Goal: Task Accomplishment & Management: Complete application form

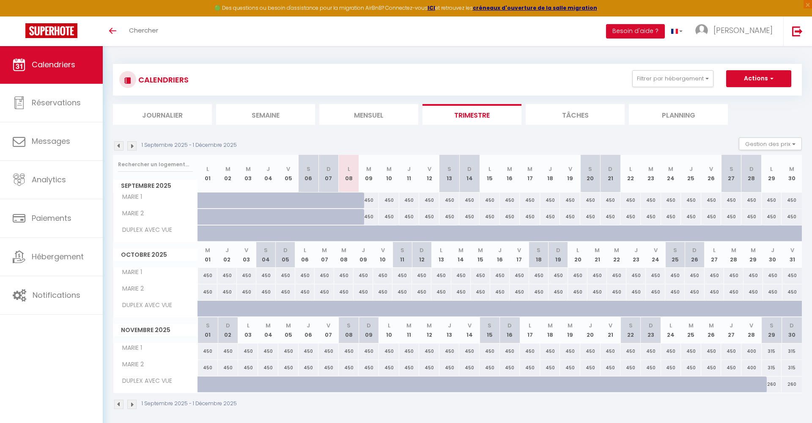
click at [132, 146] on img at bounding box center [131, 145] width 9 height 9
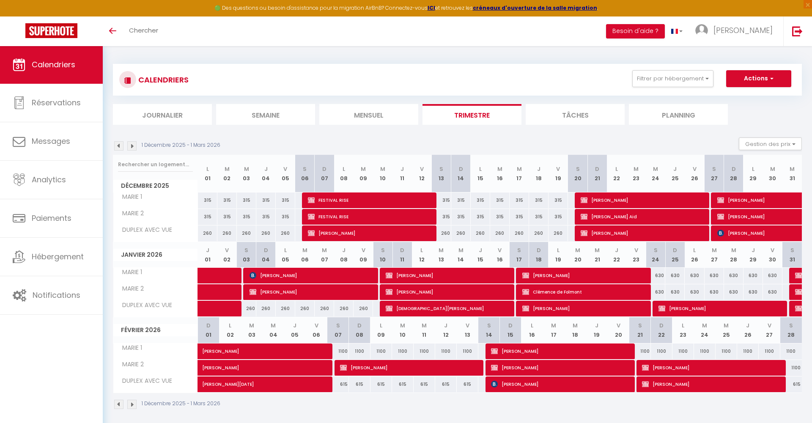
click at [132, 146] on img at bounding box center [131, 145] width 9 height 9
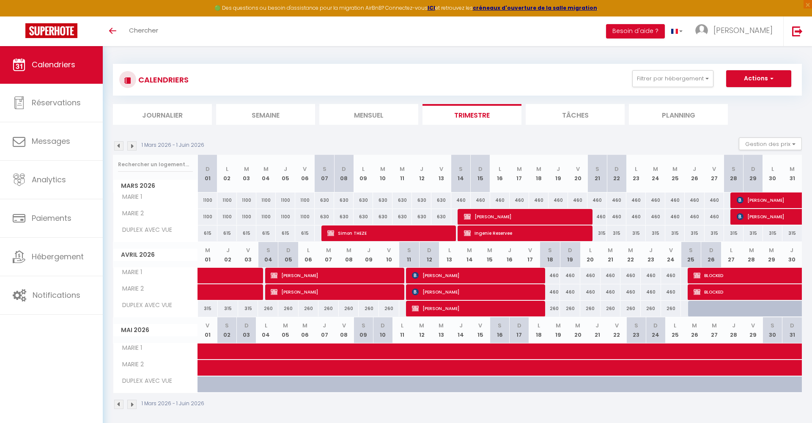
click at [500, 236] on span "Ingenie Reservee" at bounding box center [525, 233] width 123 height 16
select select "OK"
select select "KO"
select select "0"
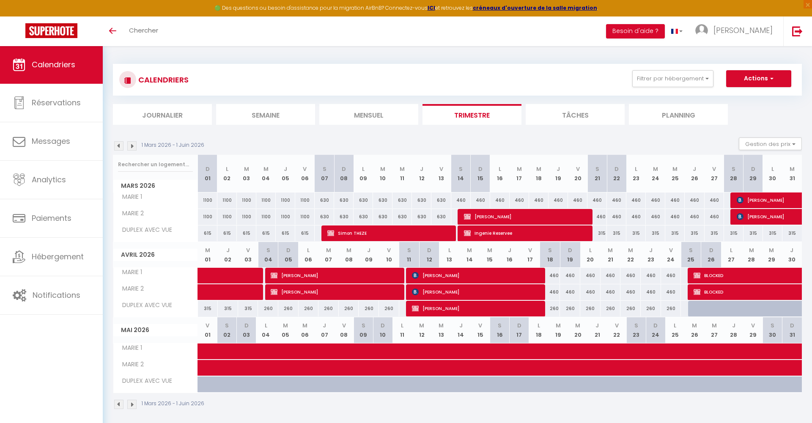
select select "1"
select select
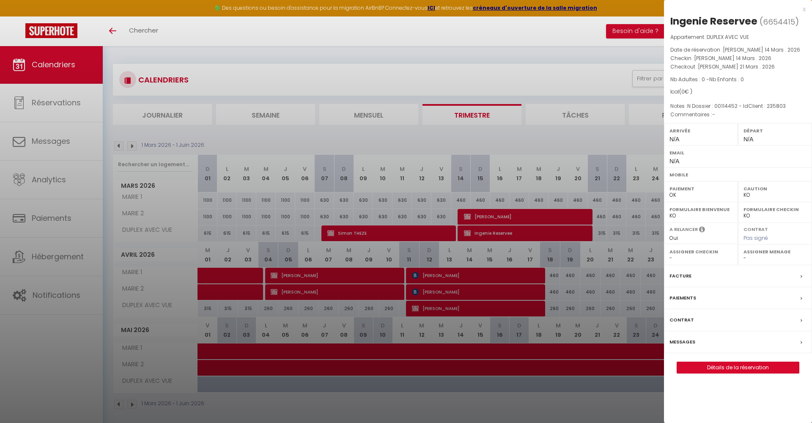
click at [764, 369] on link "Détails de la réservation" at bounding box center [738, 367] width 122 height 11
select select
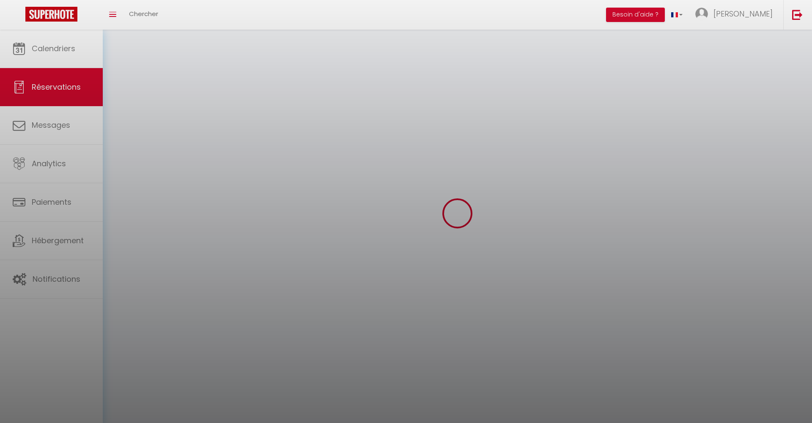
select select
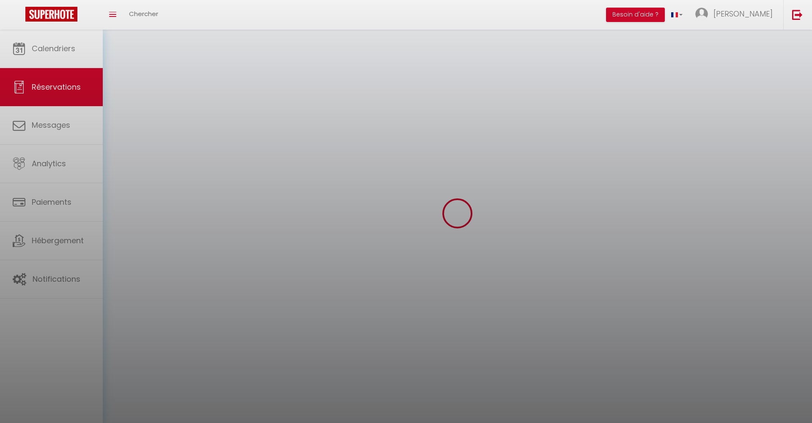
select select
checkbox input "false"
select select
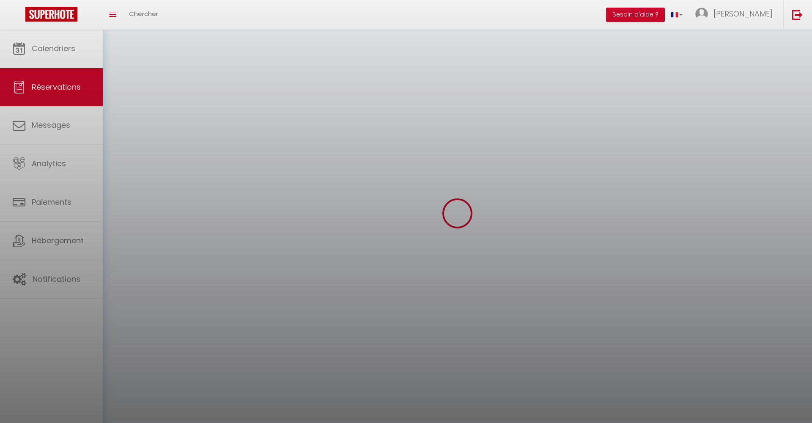
select select
checkbox input "false"
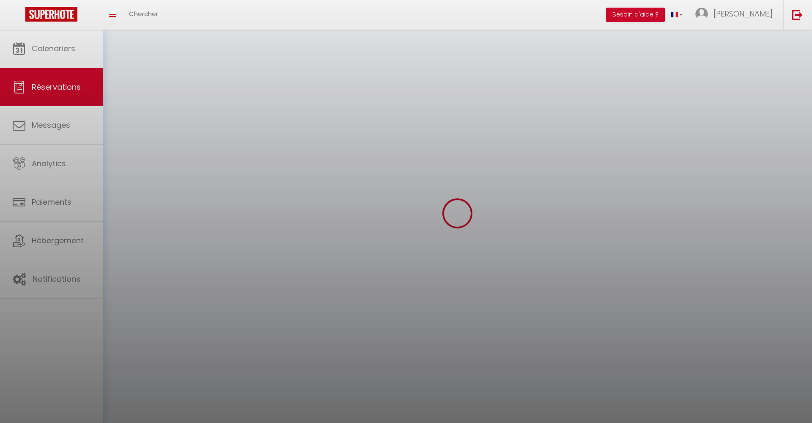
select select
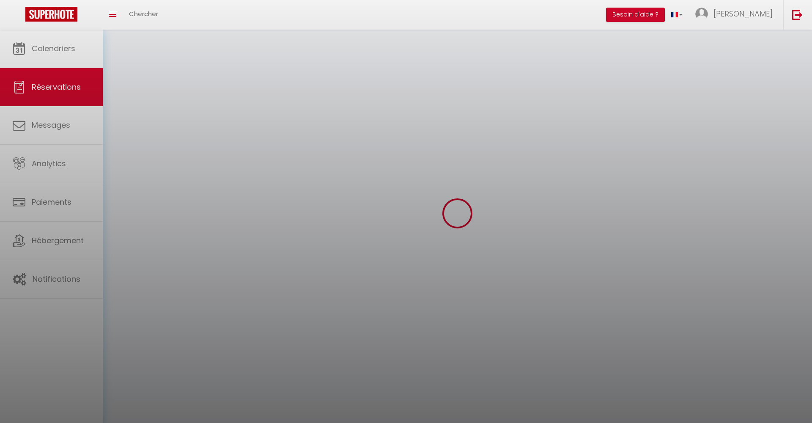
checkbox input "false"
select select
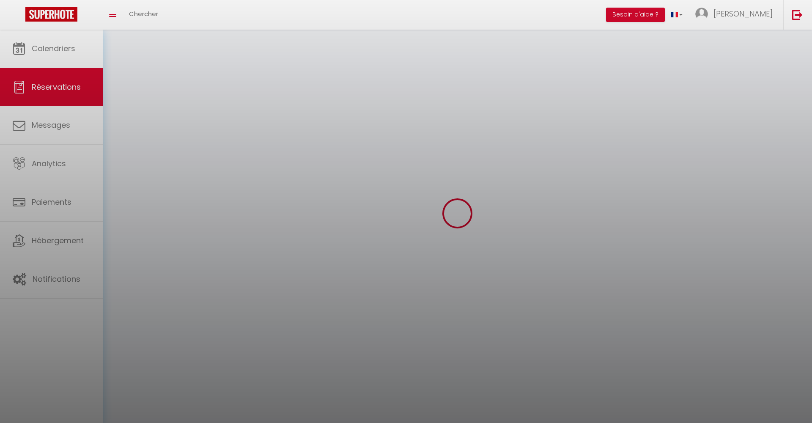
select select
checkbox input "false"
select select
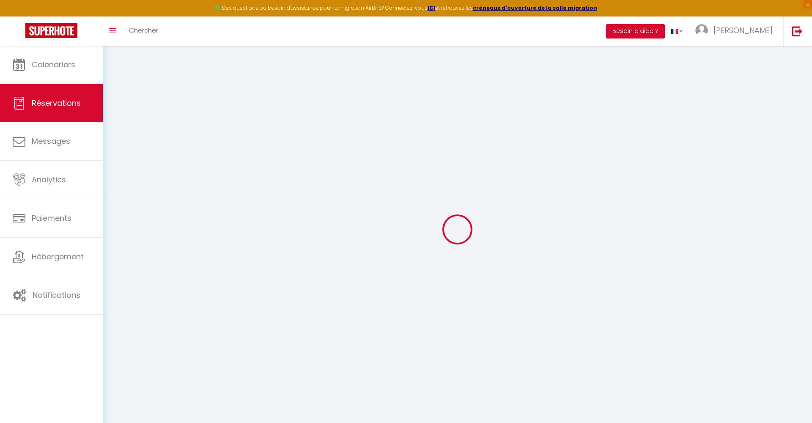
type input "Ingenie"
type input "Reservee"
select select
select select "6177"
select select "1"
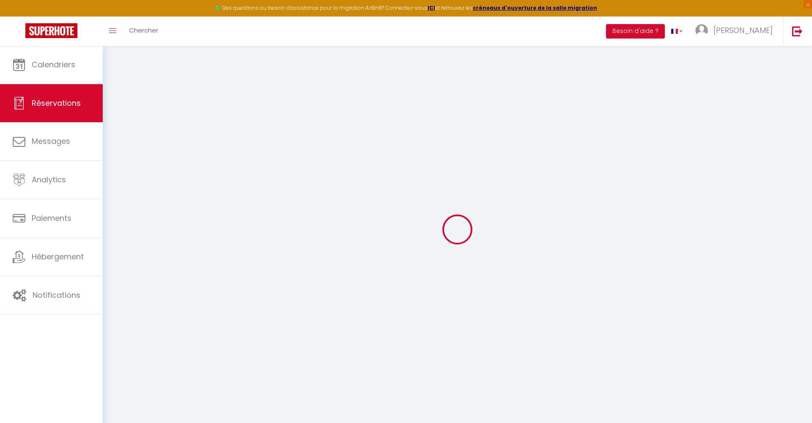
type input "[PERSON_NAME] 14 Mars 2026"
select select
type input "[PERSON_NAME] 21 Mars 2026"
select select
type input "0"
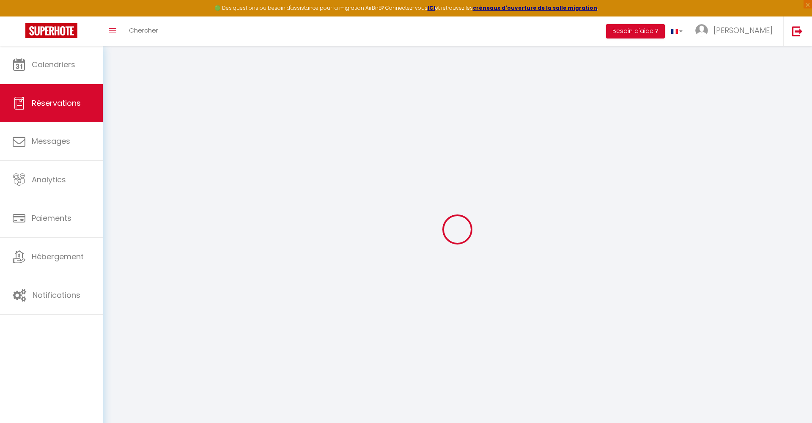
select select "12"
select select
checkbox input "false"
type input "0"
select select "73"
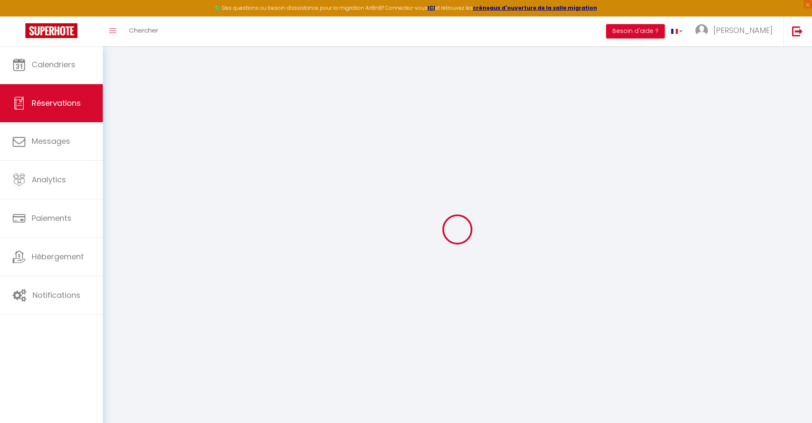
type input "0"
select select
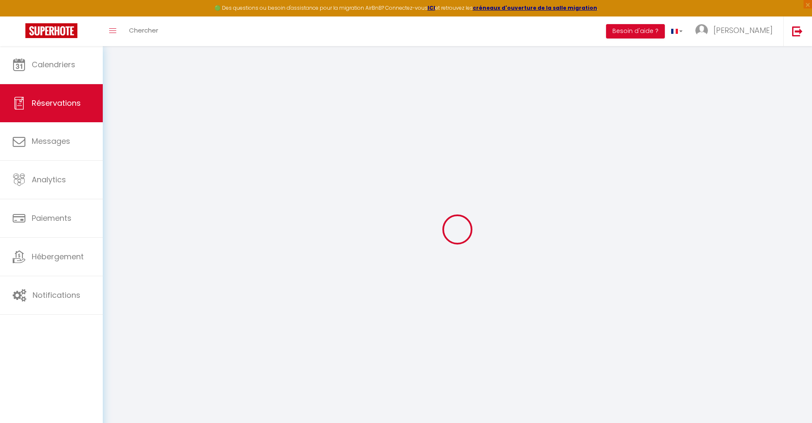
select select
select select "14"
checkbox input "false"
select select
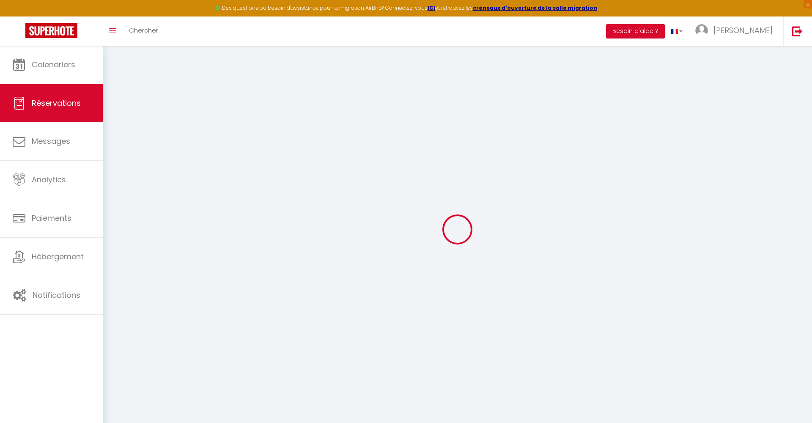
select select
checkbox input "false"
select select
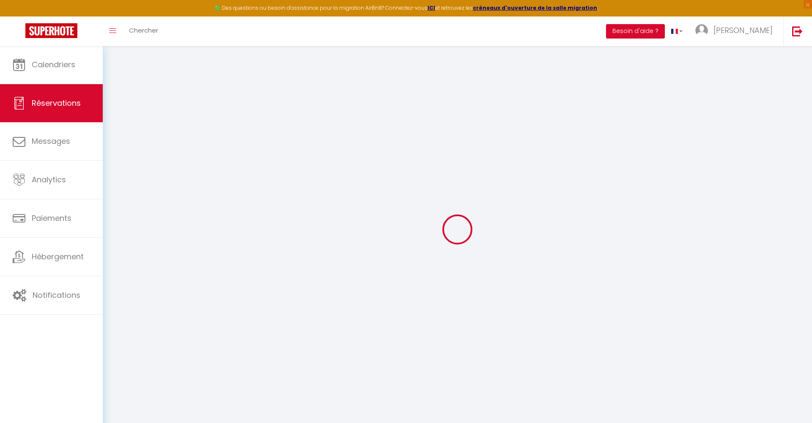
checkbox input "false"
select select
checkbox input "false"
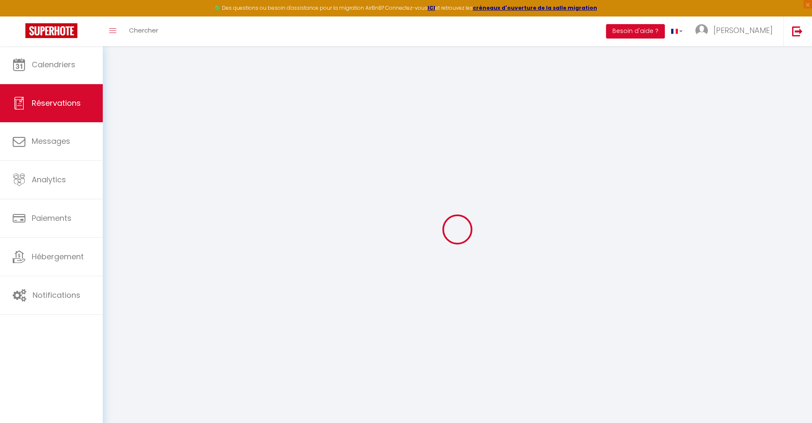
type textarea "N Dossier : 00114452 - IdClient : 235803"
select select
checkbox input "false"
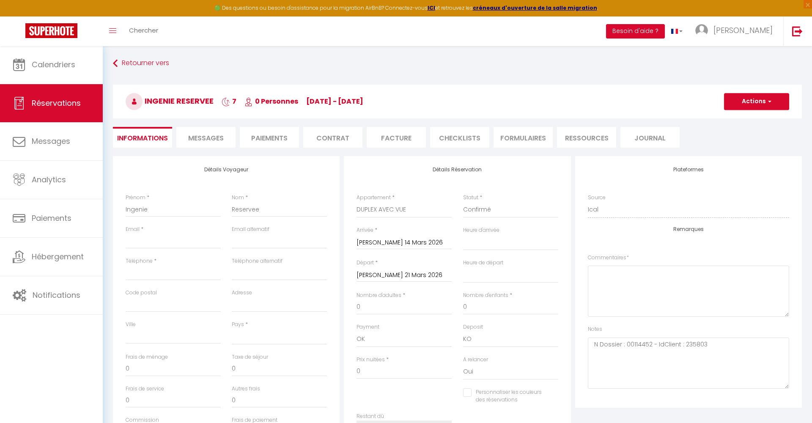
select select
checkbox input "false"
select select
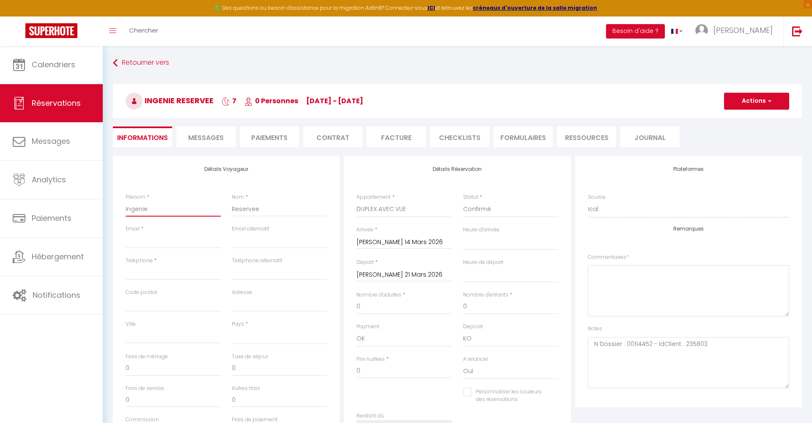
drag, startPoint x: 156, startPoint y: 211, endPoint x: 157, endPoint y: 225, distance: 14.0
type input "D"
select select
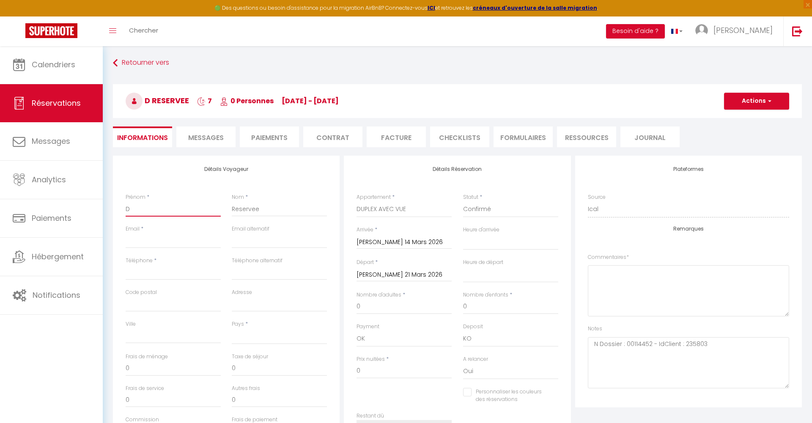
checkbox input "false"
type input "Di"
select select
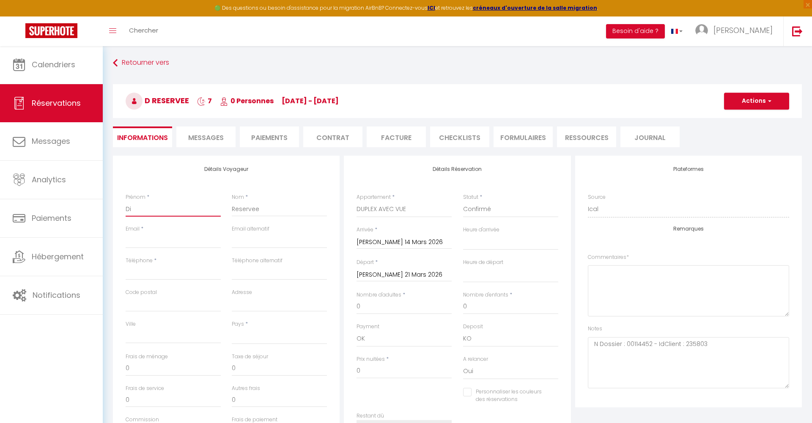
checkbox input "false"
type input "Dim"
select select
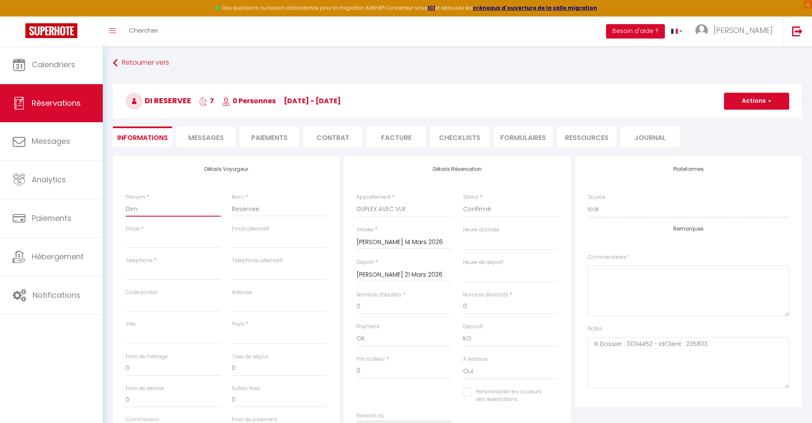
checkbox input "false"
type input "Dimi"
select select
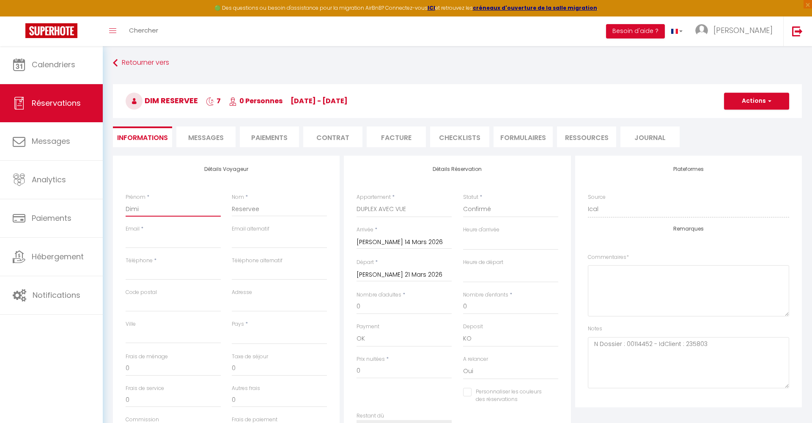
checkbox input "false"
type input "[PERSON_NAME]"
select select
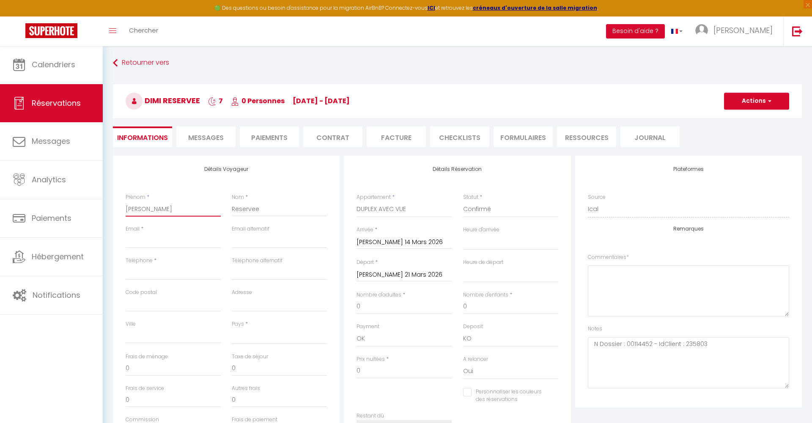
checkbox input "false"
type input "Dimitr"
select select
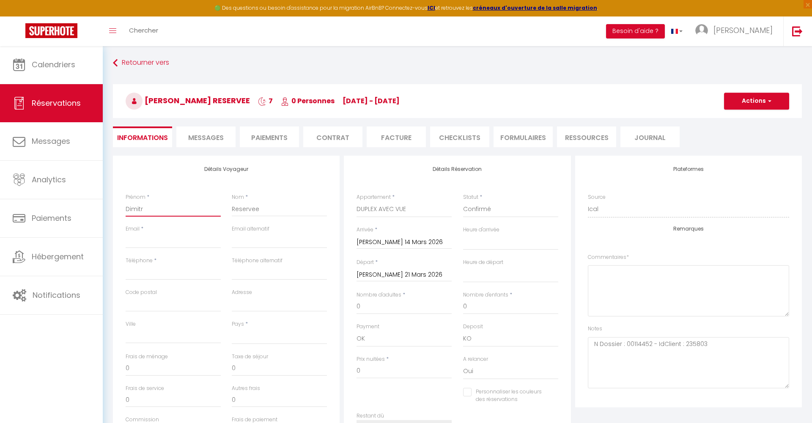
checkbox input "false"
type input "[PERSON_NAME]"
select select
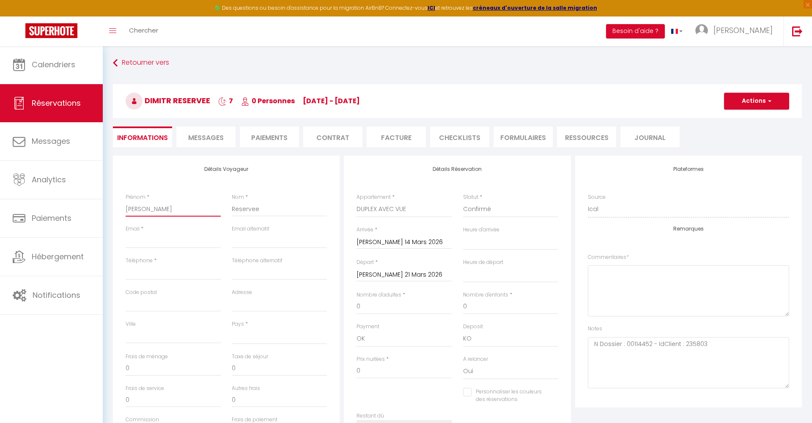
checkbox input "false"
type input "[PERSON_NAME]"
drag, startPoint x: 259, startPoint y: 209, endPoint x: 226, endPoint y: 208, distance: 33.0
type input "C"
select select
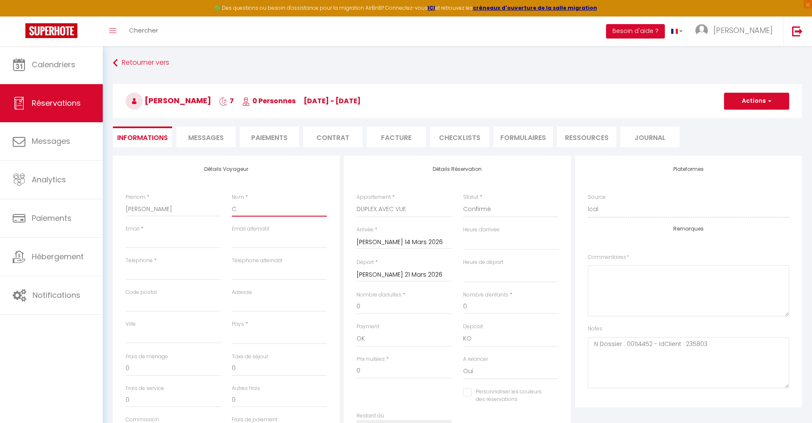
select select
checkbox input "false"
type input "CH"
select select
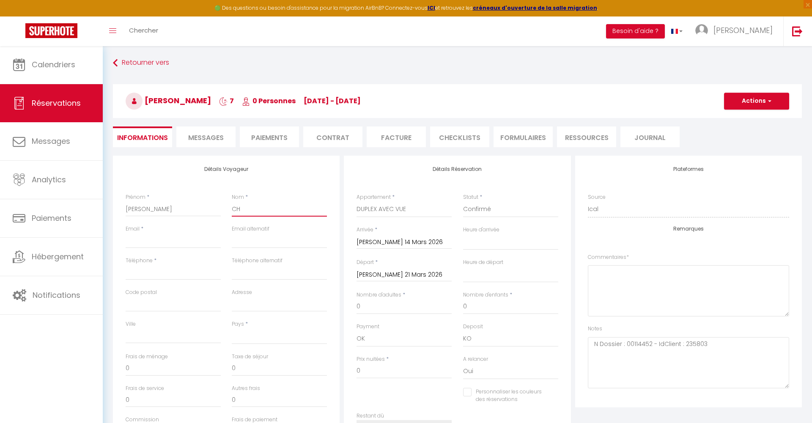
select select
checkbox input "false"
type input "CHE"
select select
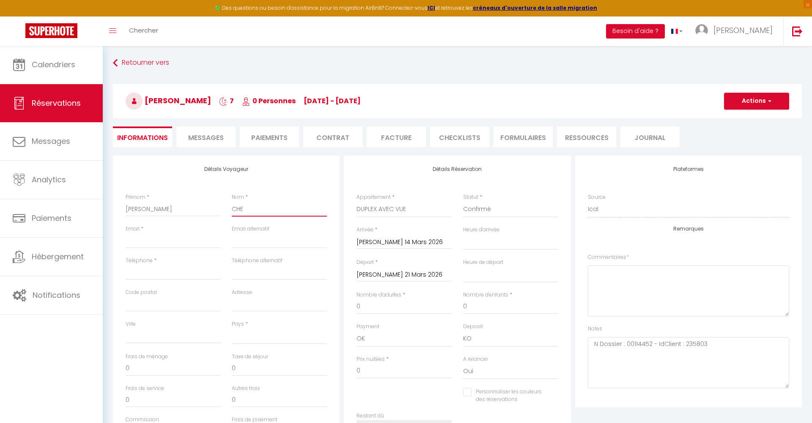
select select
checkbox input "false"
type input "CHEM"
select select
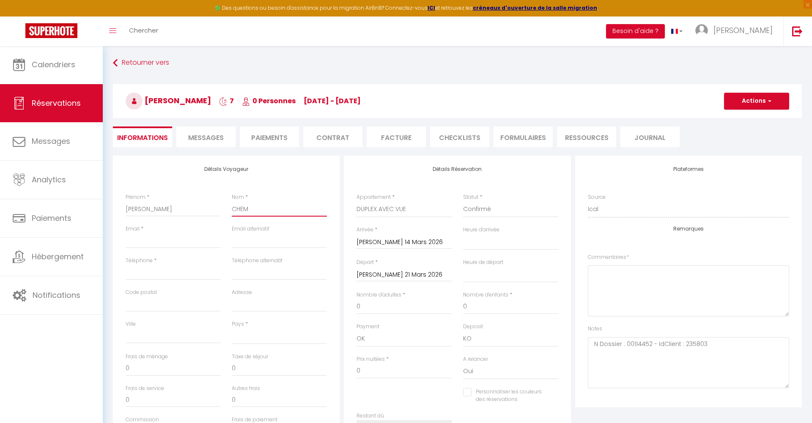
select select
checkbox input "false"
type input "CHEMI"
select select
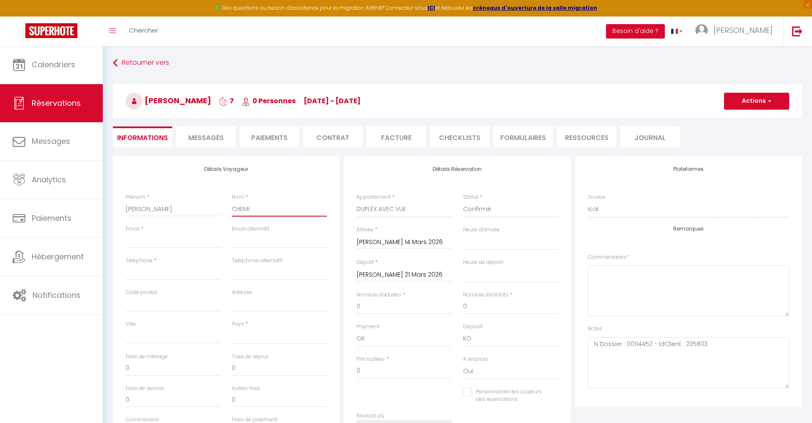
select select
checkbox input "false"
type input "CHEMIN"
select select
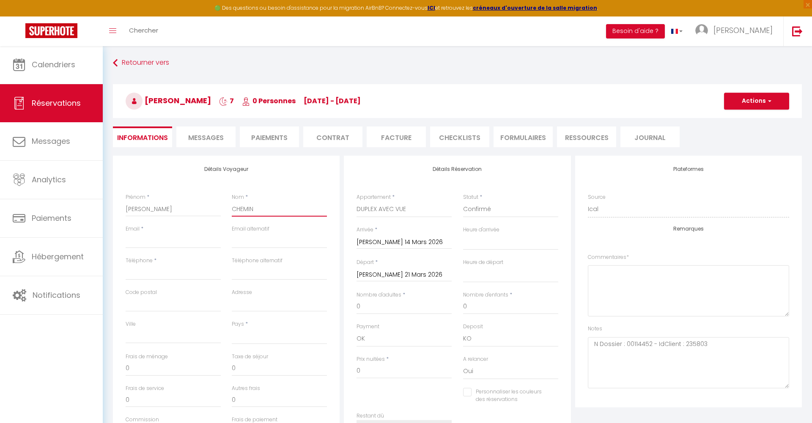
select select
checkbox input "false"
type input "CHEMIN"
type input "d"
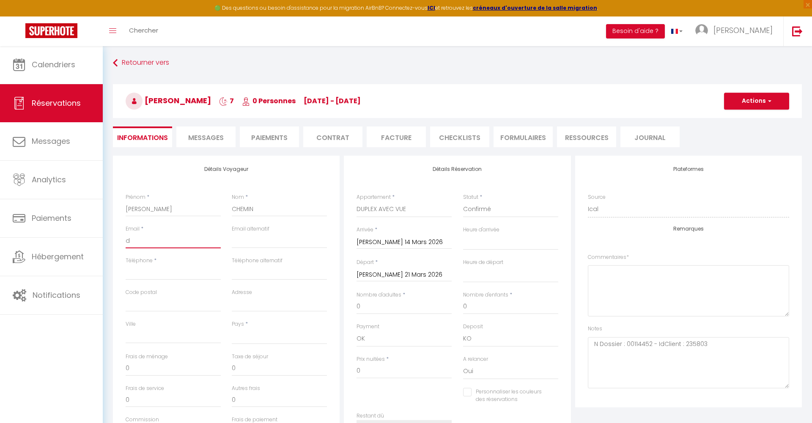
select select
checkbox input "false"
type input "di"
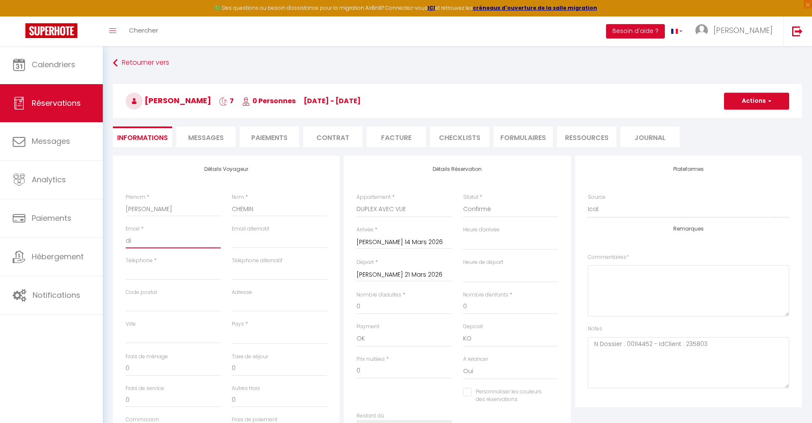
select select
checkbox input "false"
type input "dim"
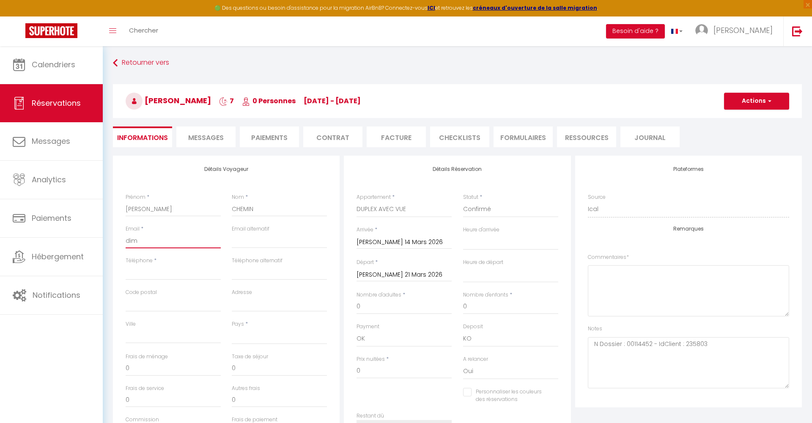
select select
checkbox input "false"
type input "dimi"
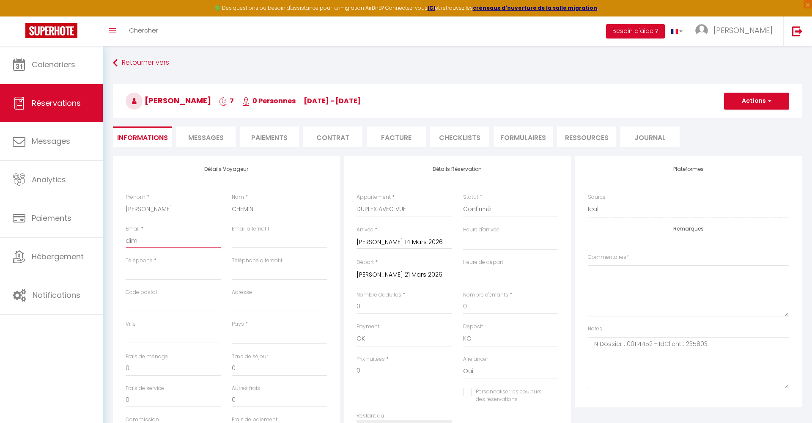
select select
checkbox input "false"
type input "[PERSON_NAME]"
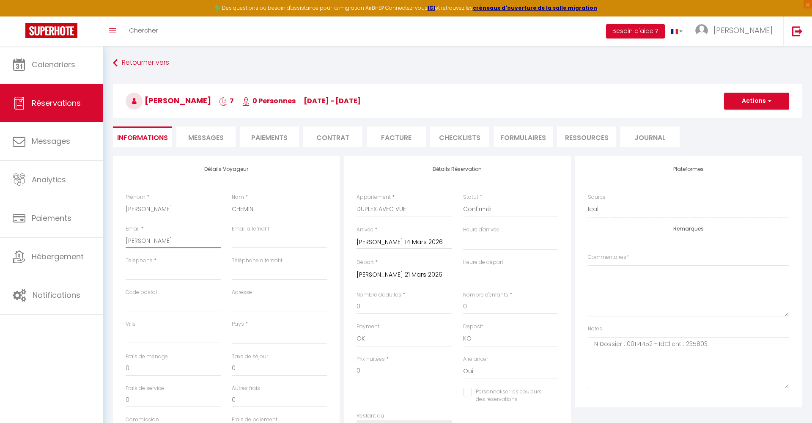
select select
checkbox input "false"
type input "dimitr"
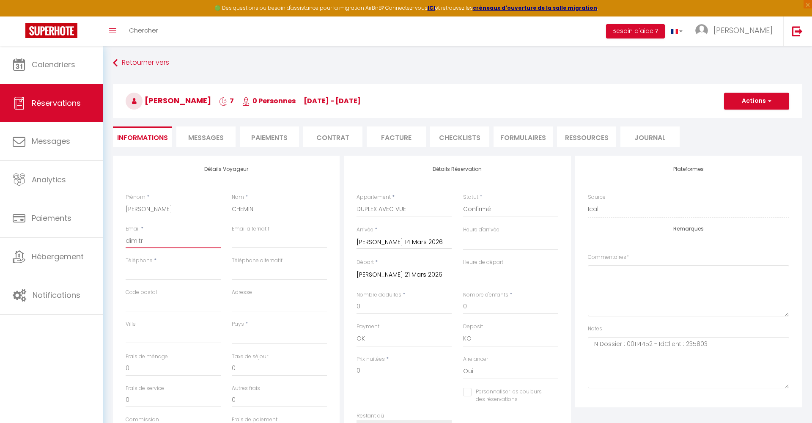
select select
checkbox input "false"
type input "[PERSON_NAME]"
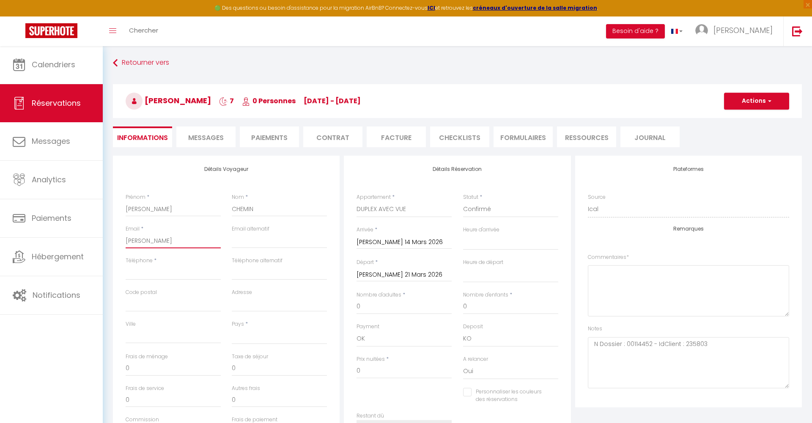
select select
checkbox input "false"
type input "[PERSON_NAME]."
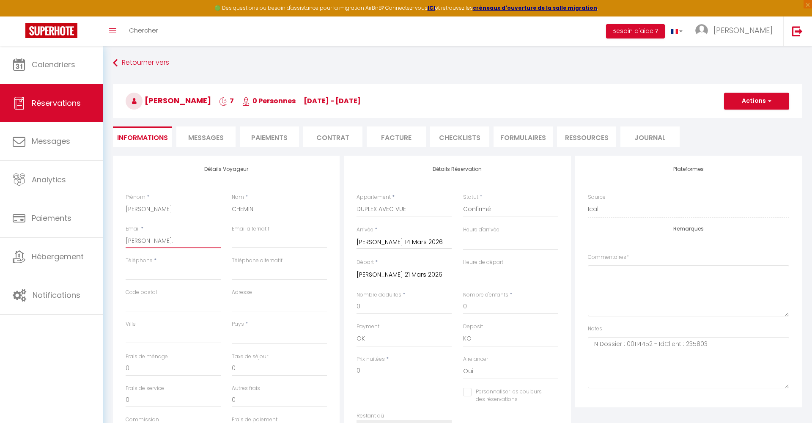
select select
checkbox input "false"
type input "[PERSON_NAME].c"
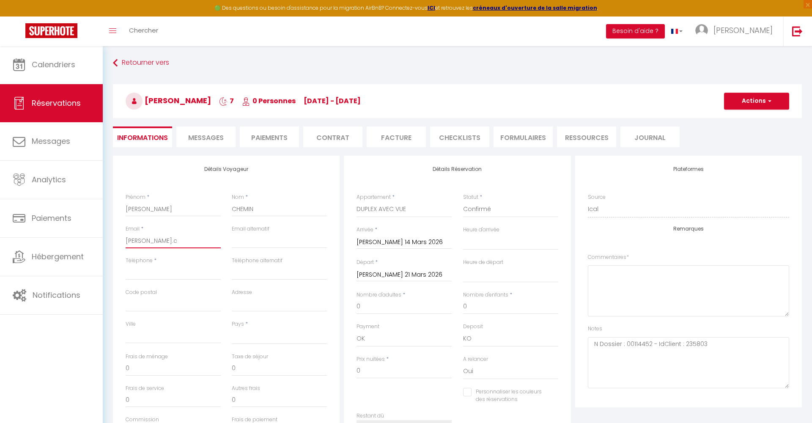
select select
checkbox input "false"
type input "[DOMAIN_NAME]"
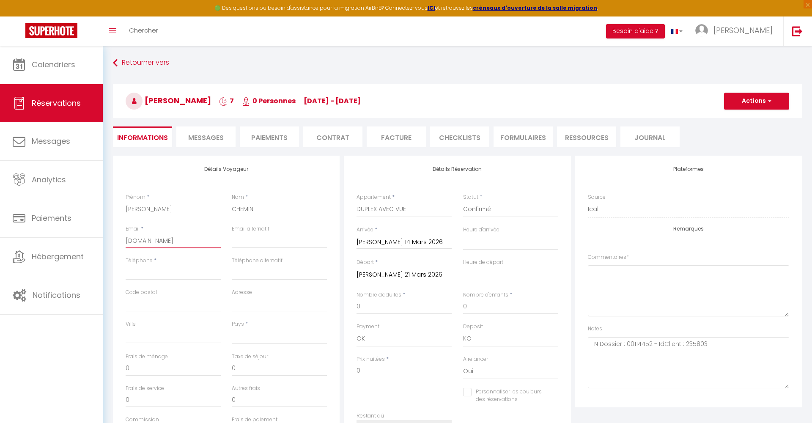
select select
checkbox input "false"
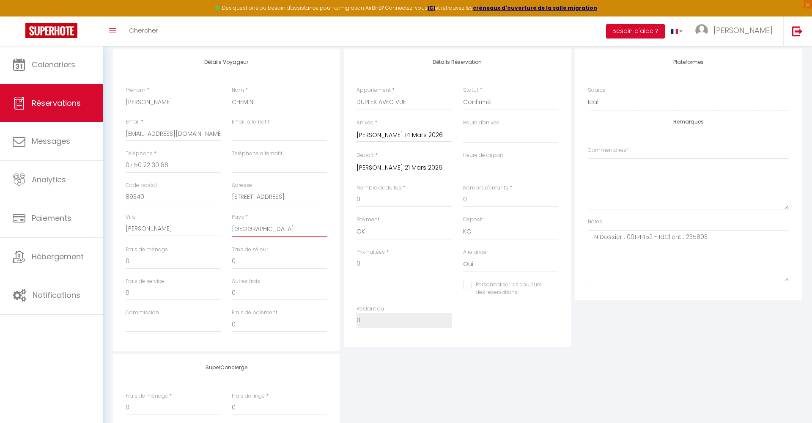
scroll to position [110, 0]
click at [337, 261] on div "Détails Voyageur Prénom * [PERSON_NAME] * CHEMIN Email * [EMAIL_ADDRESS][DOMAIN…" at bounding box center [457, 198] width 693 height 302
click at [406, 289] on div "Personnaliser les couleurs des réservations #D7092E" at bounding box center [457, 291] width 213 height 25
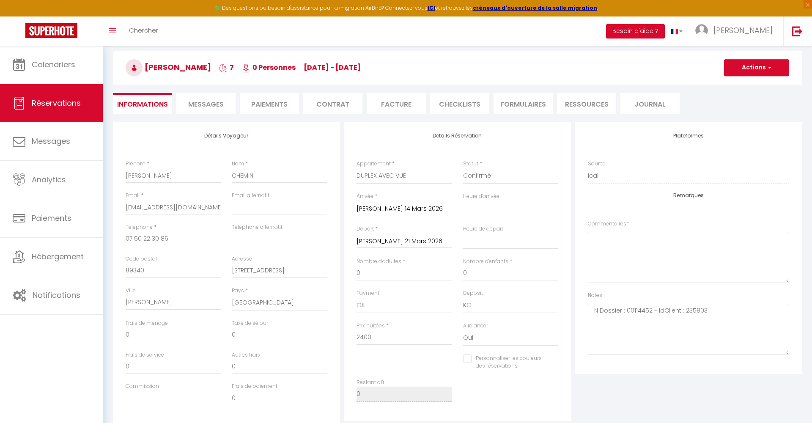
click at [768, 66] on span "button" at bounding box center [768, 68] width 5 height 8
click at [745, 85] on link "Enregistrer" at bounding box center [748, 86] width 67 height 11
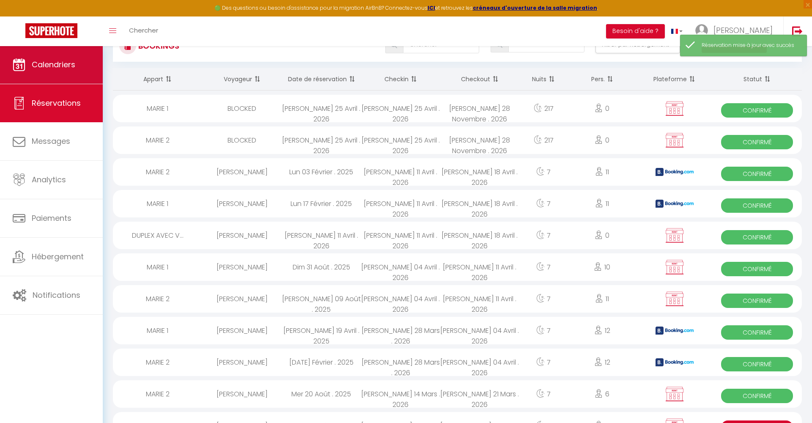
click at [55, 62] on span "Calendriers" at bounding box center [54, 64] width 44 height 11
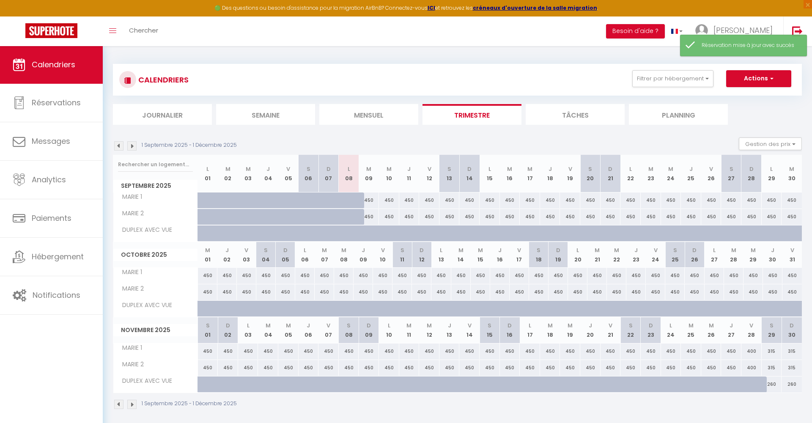
click at [129, 145] on img at bounding box center [131, 145] width 9 height 9
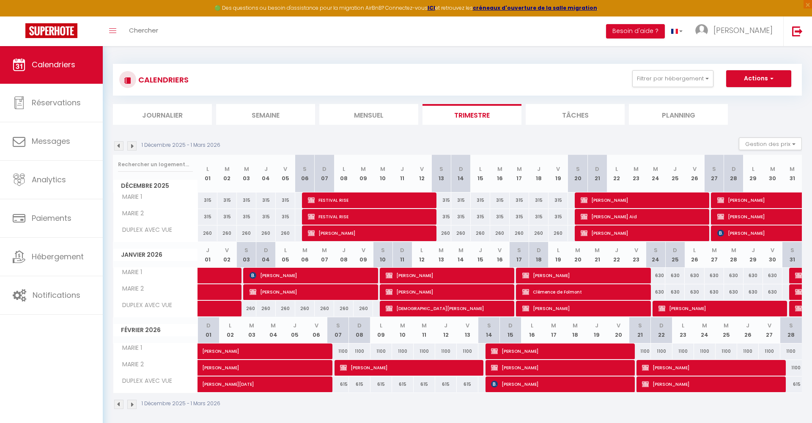
click at [131, 146] on img at bounding box center [131, 145] width 9 height 9
